Goal: Information Seeking & Learning: Learn about a topic

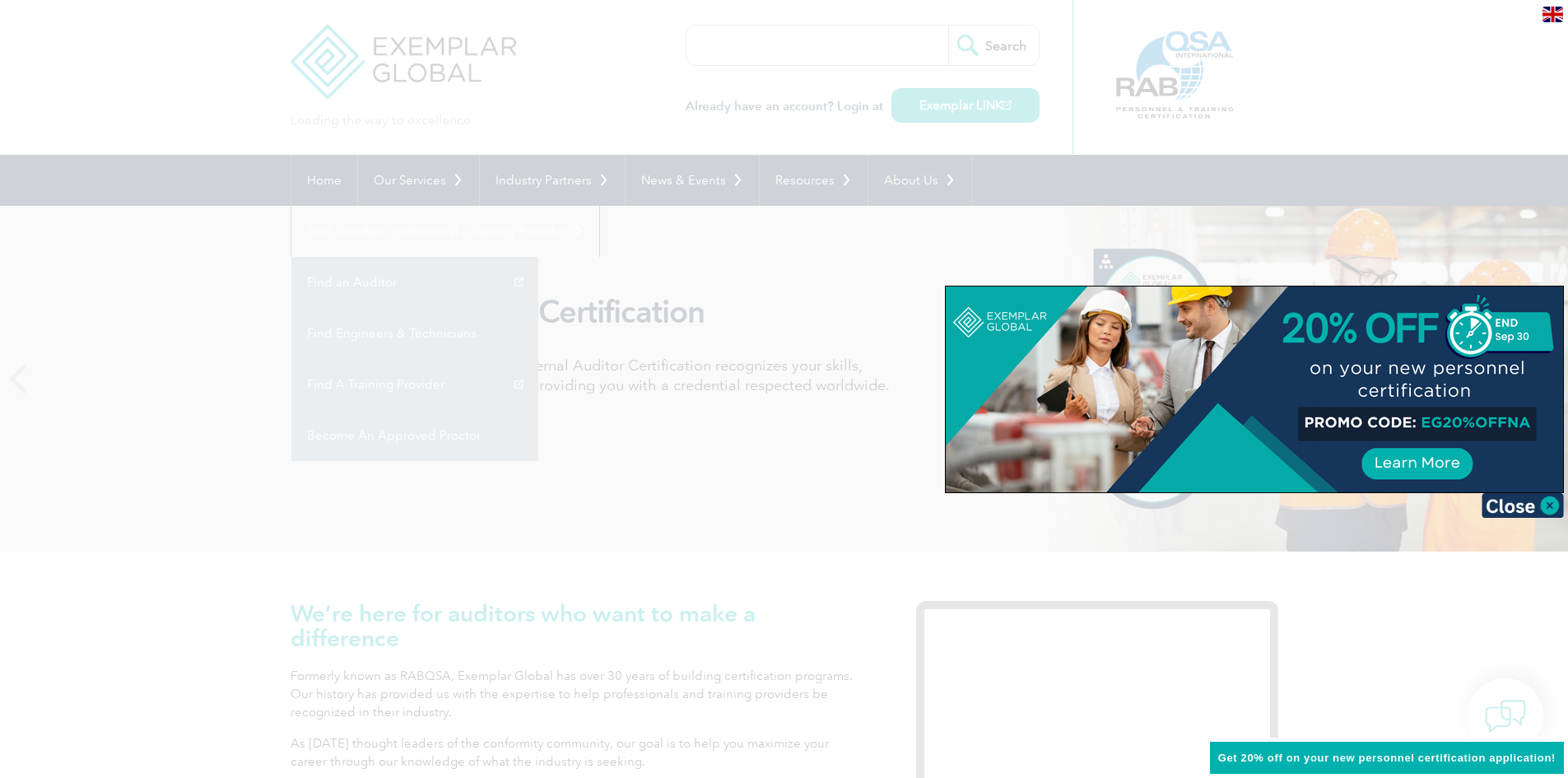
click at [1397, 27] on div at bounding box center [784, 389] width 1568 height 778
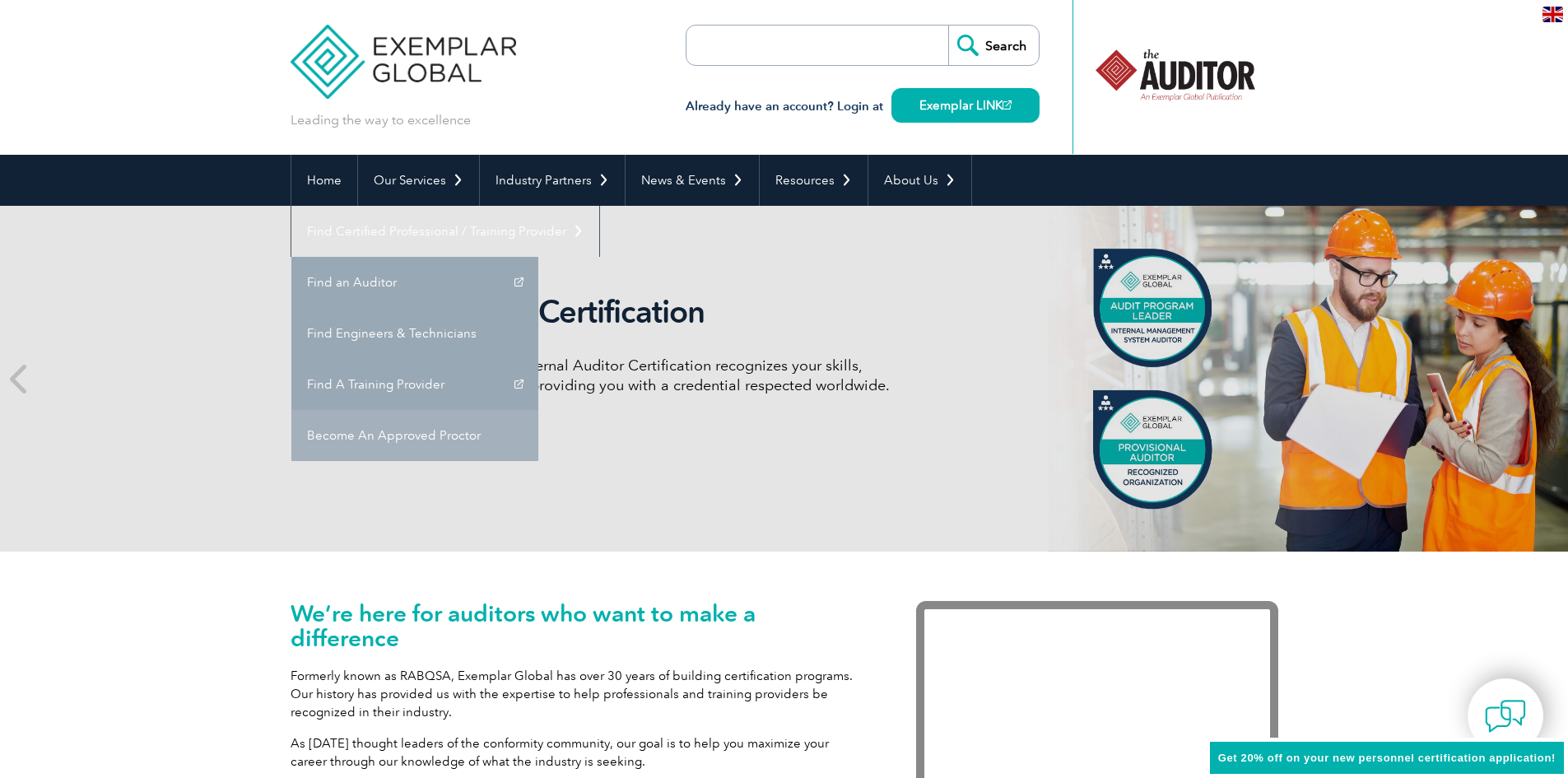
click at [539, 410] on link "Become An Approved Proctor" at bounding box center [415, 435] width 247 height 51
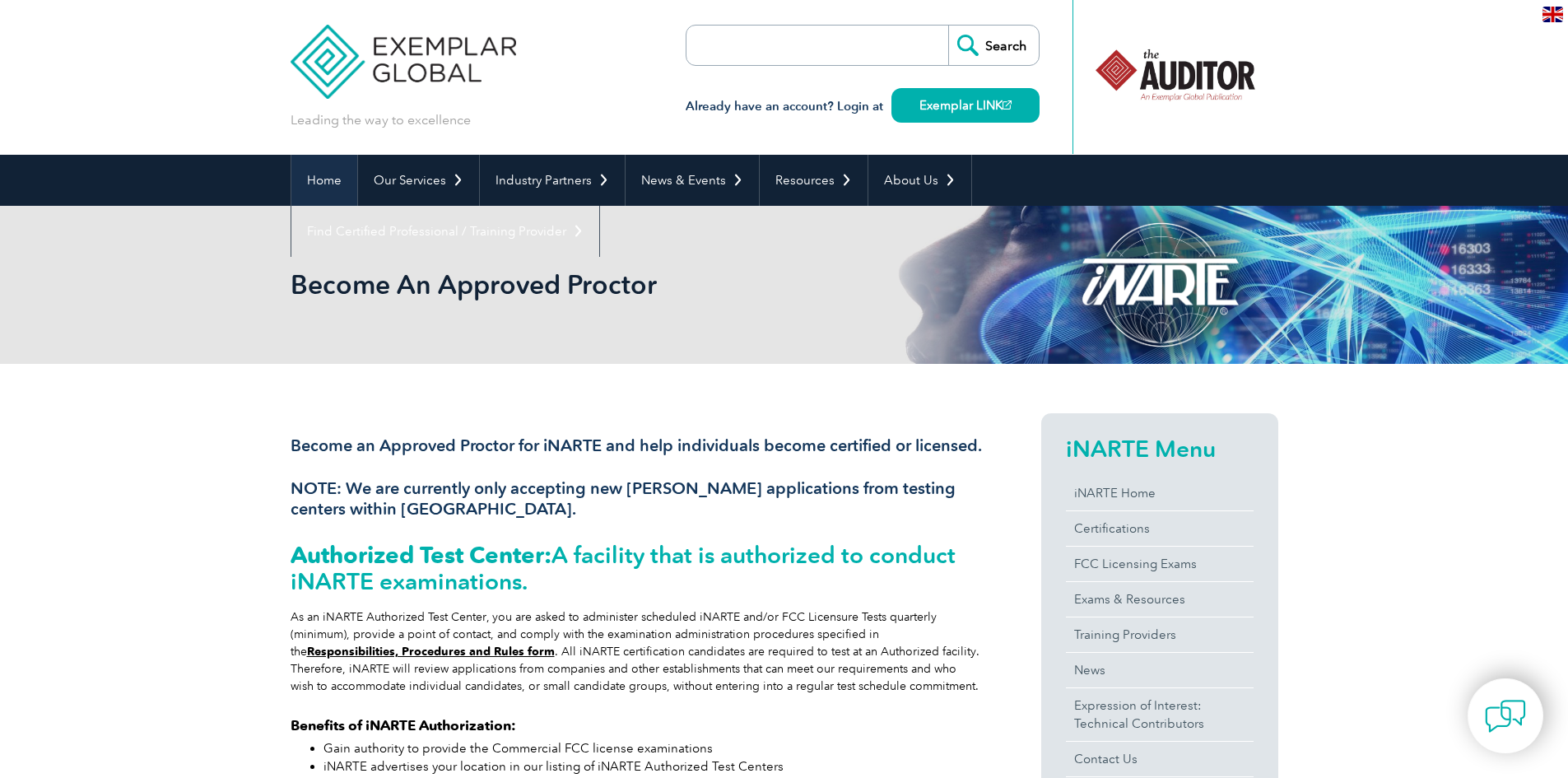
click at [327, 177] on link "Home" at bounding box center [324, 180] width 66 height 51
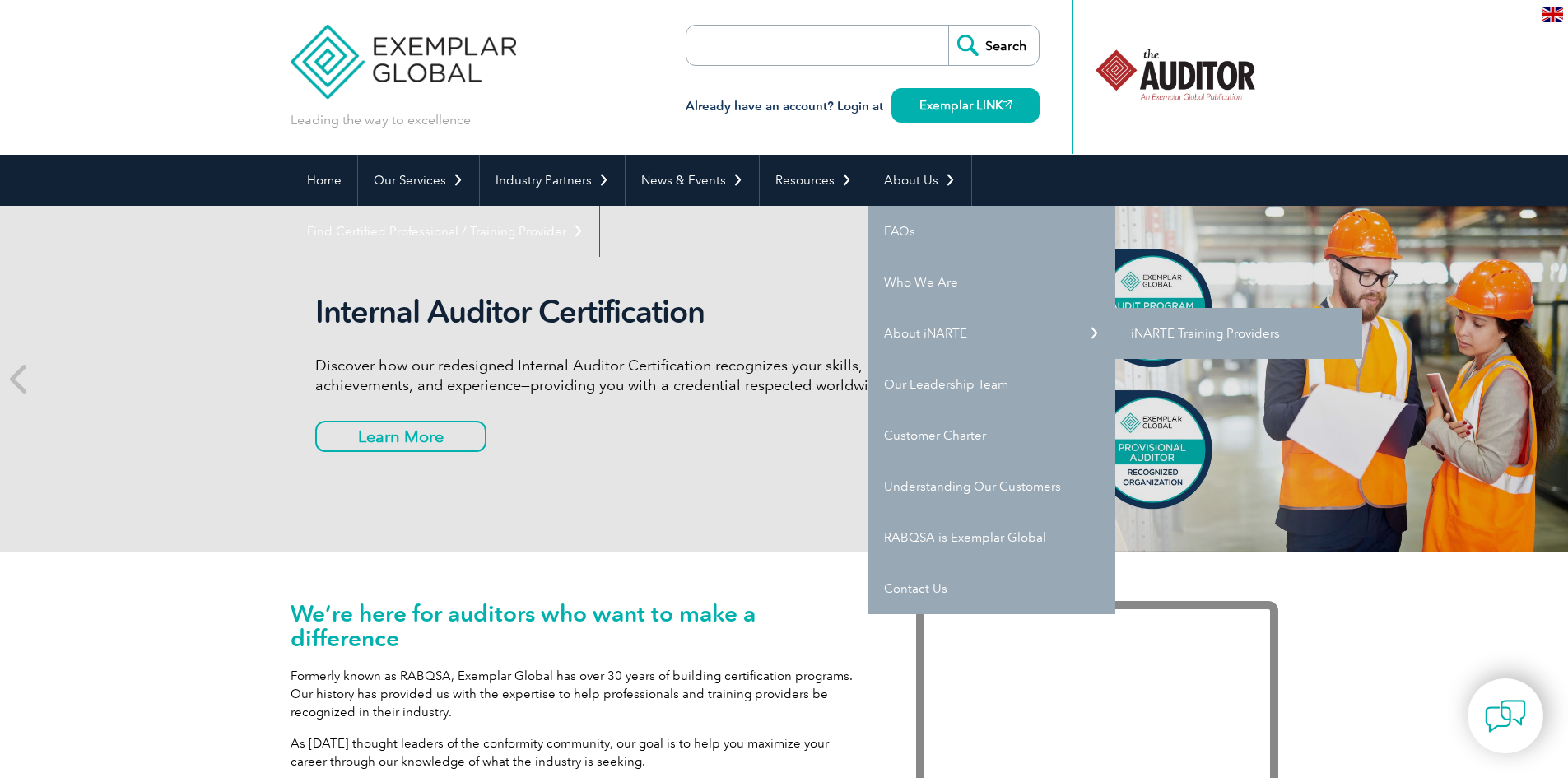
click at [1171, 336] on link "iNARTE Training Providers" at bounding box center [1239, 333] width 247 height 51
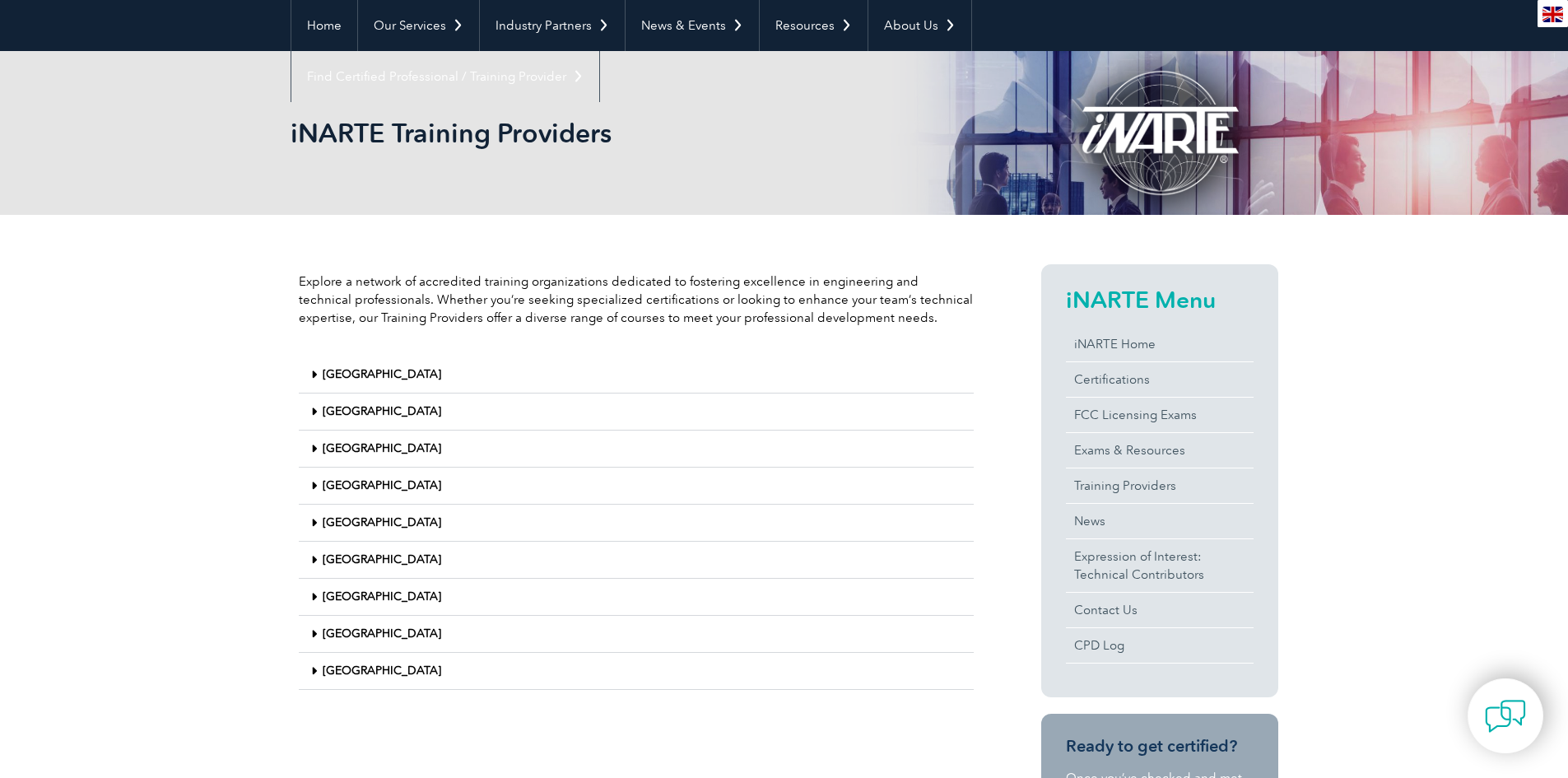
scroll to position [165, 0]
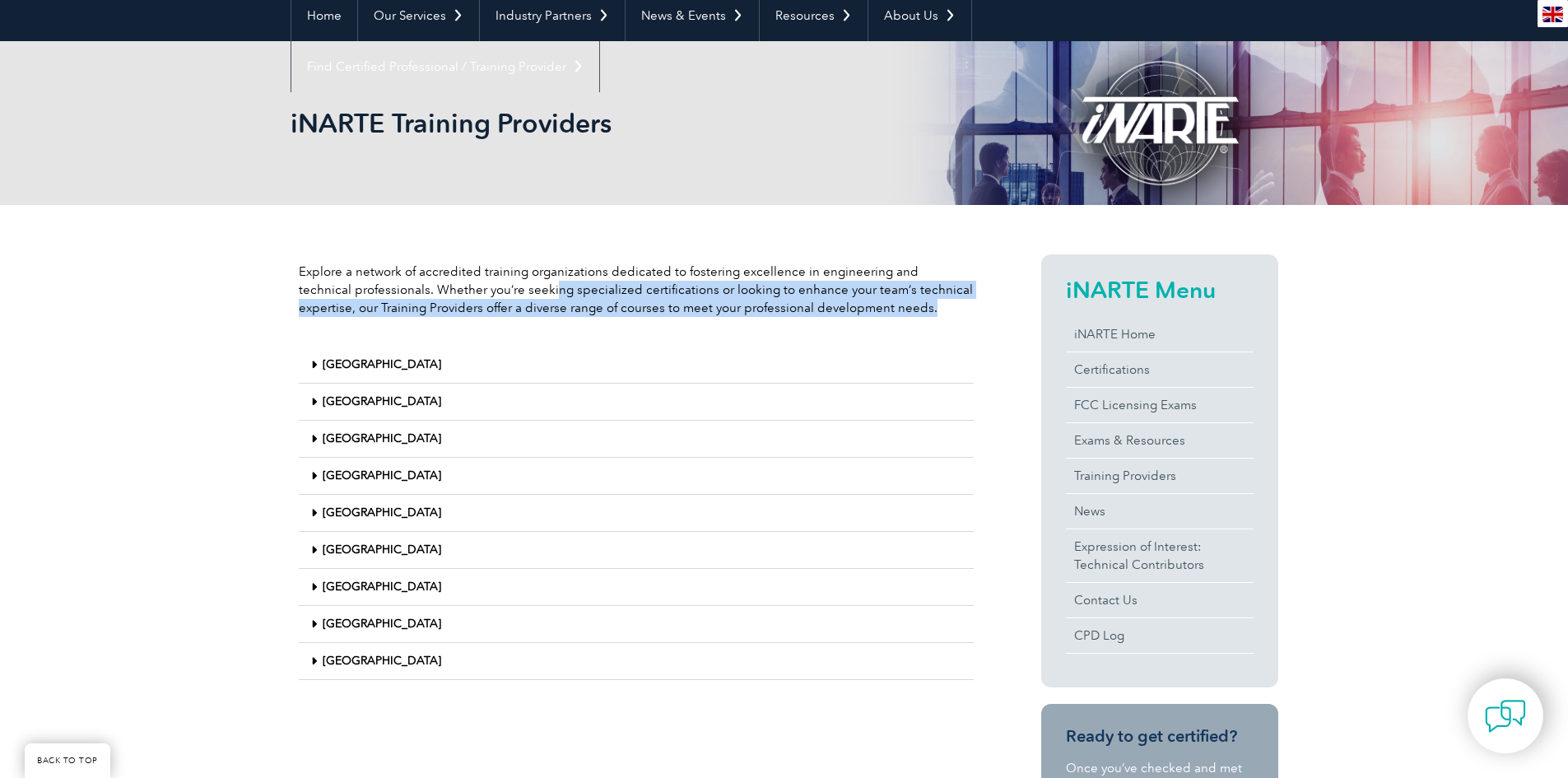
drag, startPoint x: 498, startPoint y: 289, endPoint x: 899, endPoint y: 303, distance: 401.2
click at [899, 303] on p "Explore a network of accredited training organizations dedicated to fostering e…" at bounding box center [635, 290] width 675 height 55
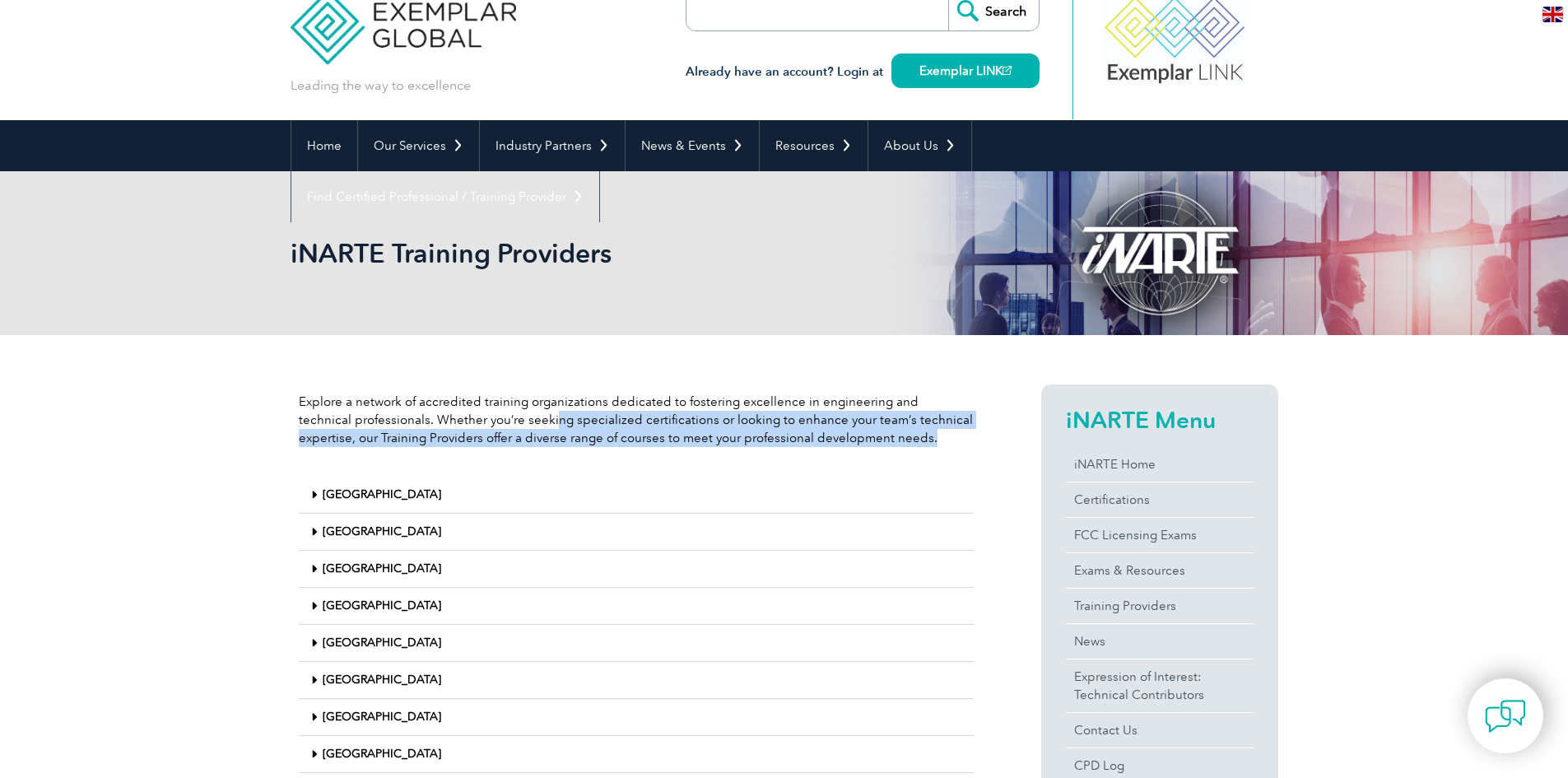
scroll to position [0, 0]
